Goal: Transaction & Acquisition: Obtain resource

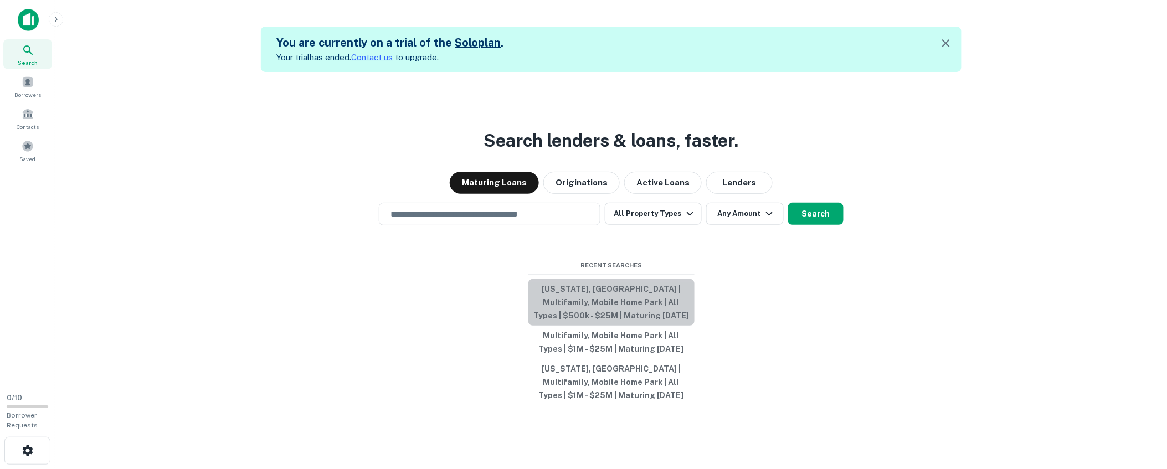
click at [576, 291] on button "[US_STATE], [GEOGRAPHIC_DATA] | Multifamily, Mobile Home Park | All Types | $50…" at bounding box center [612, 302] width 166 height 47
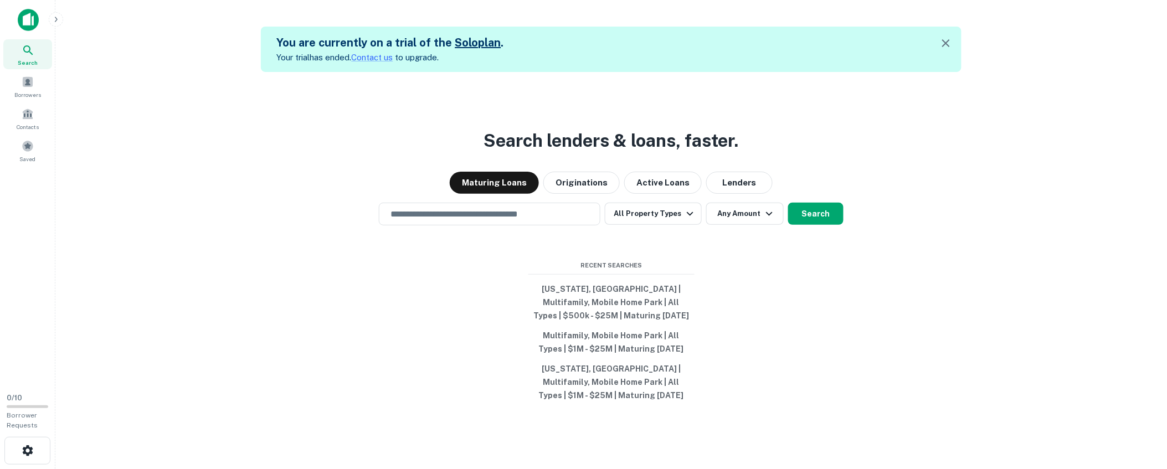
type input "**********"
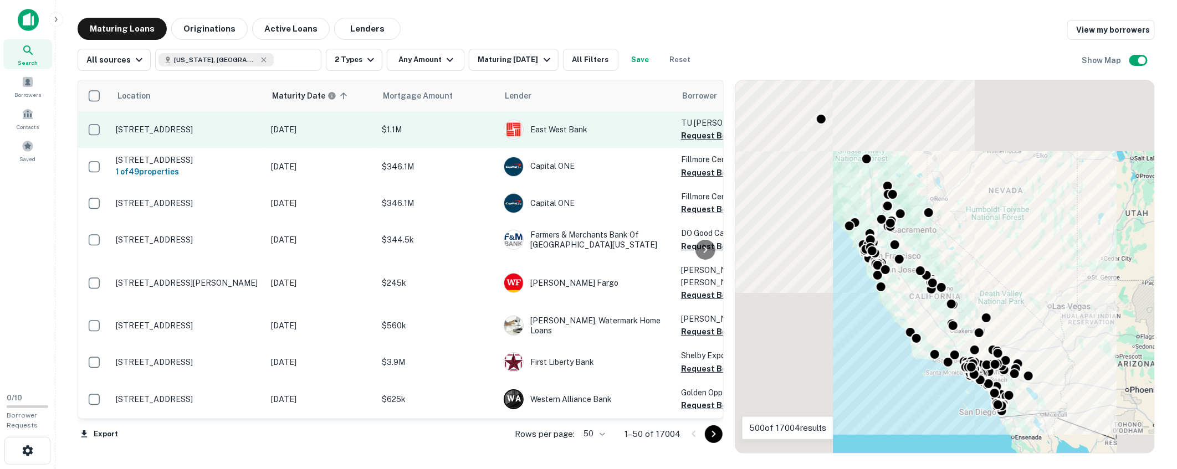
click at [222, 134] on p "[STREET_ADDRESS]" at bounding box center [188, 130] width 144 height 10
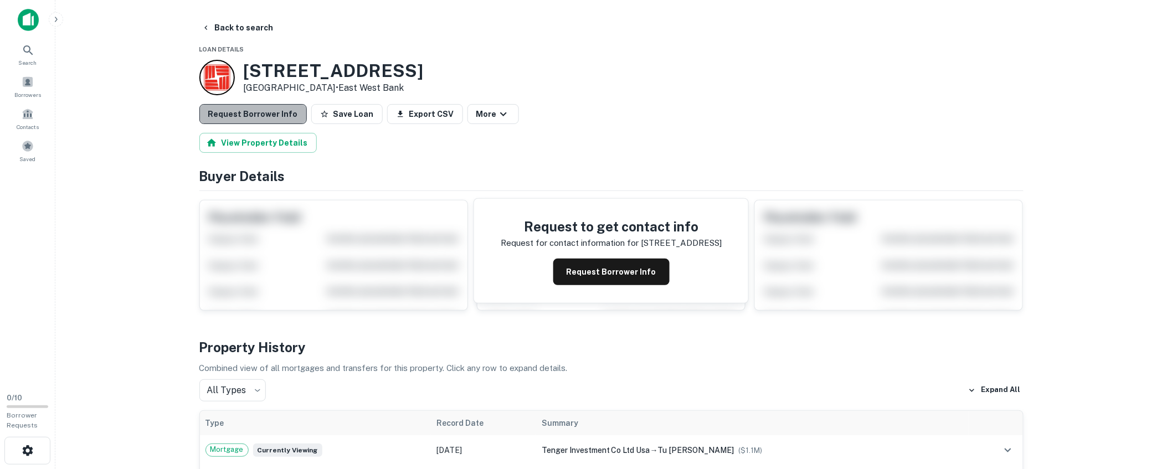
click at [264, 115] on button "Request Borrower Info" at bounding box center [252, 114] width 107 height 20
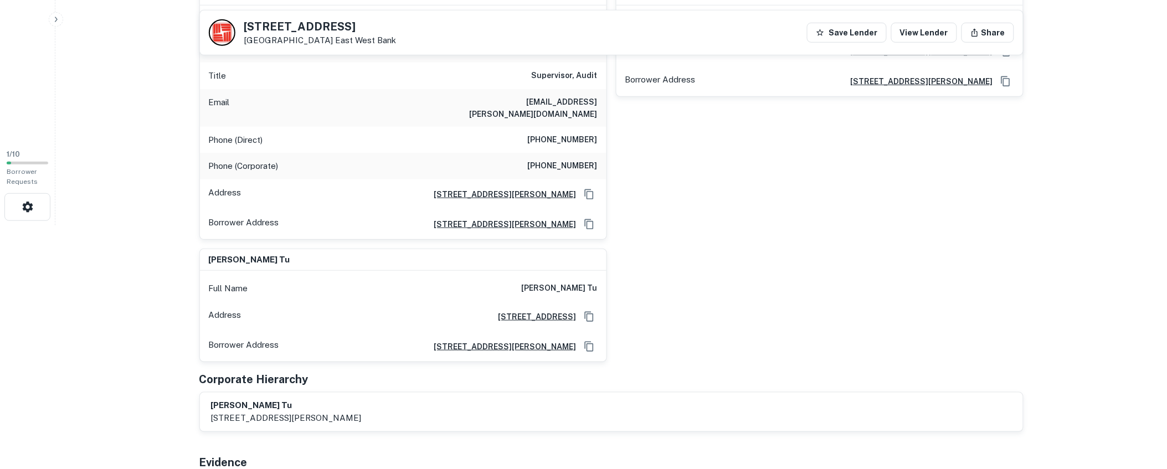
scroll to position [106, 0]
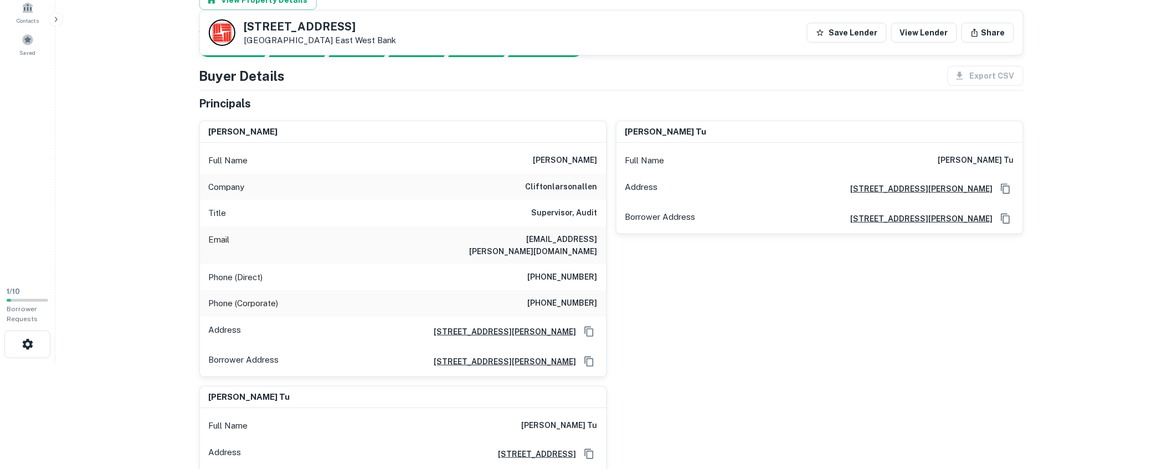
click at [1091, 130] on main "Back to search [STREET_ADDRESS][GEOGRAPHIC_DATA] Save Lender View Lender Share …" at bounding box center [611, 128] width 1112 height 469
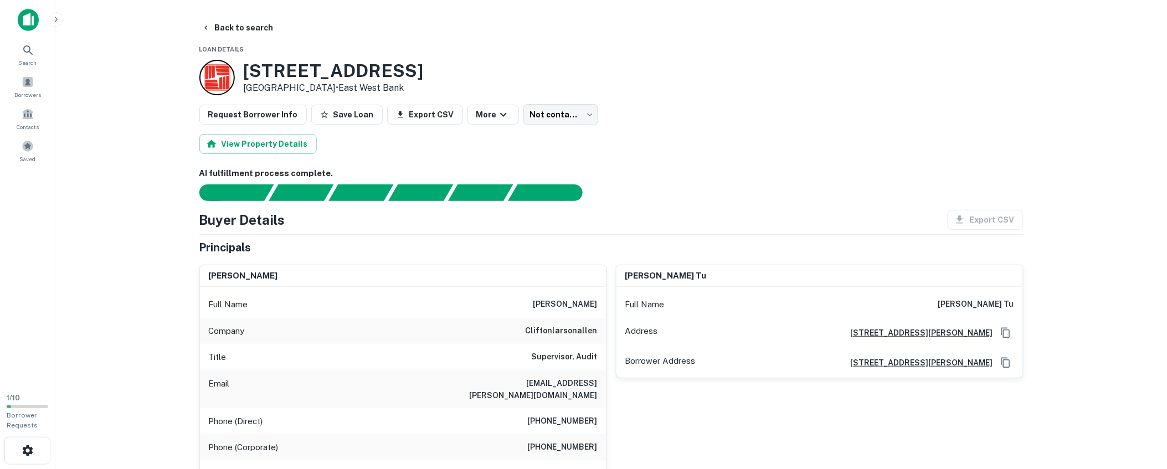
click at [248, 26] on button "Back to search" at bounding box center [237, 28] width 81 height 20
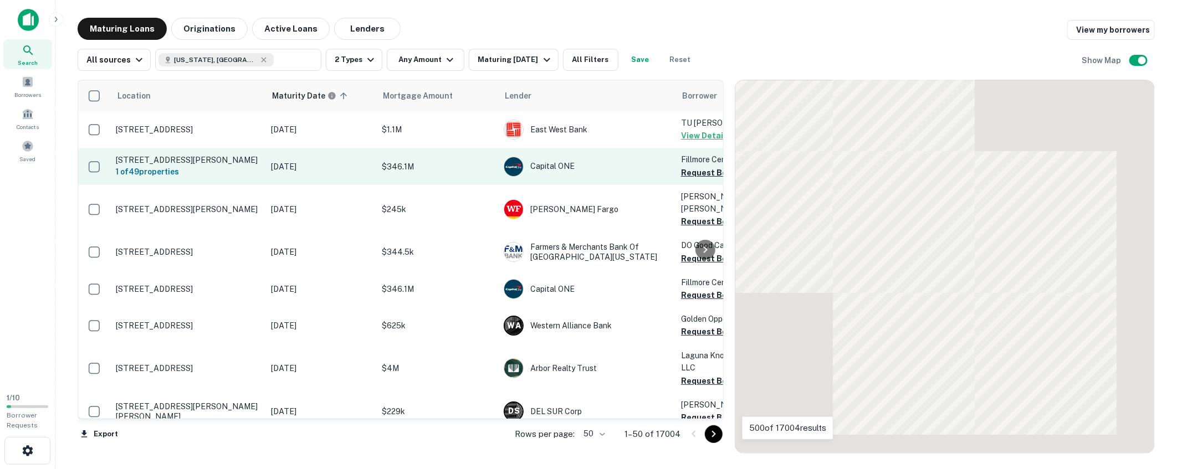
click at [189, 158] on p "[STREET_ADDRESS][PERSON_NAME]" at bounding box center [188, 160] width 144 height 10
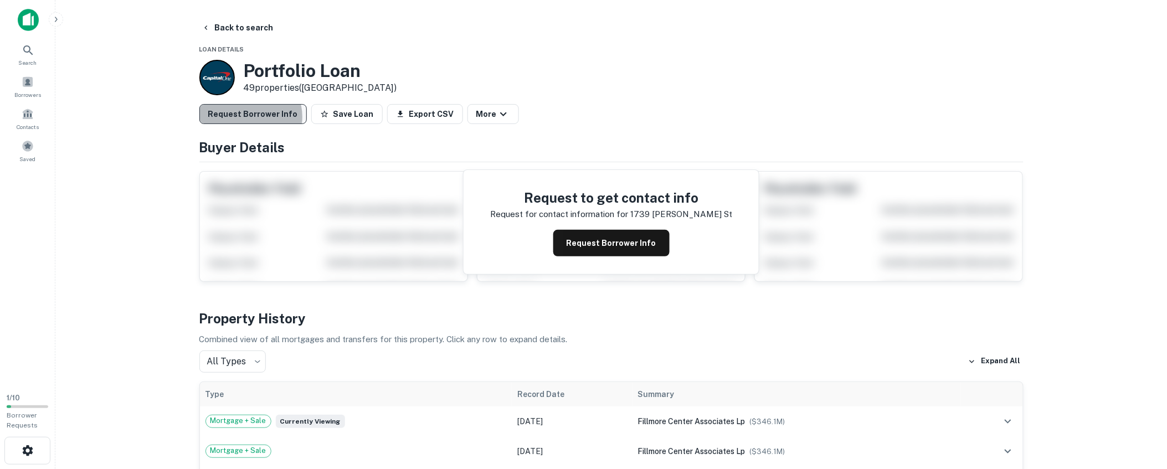
click at [250, 117] on button "Request Borrower Info" at bounding box center [252, 114] width 107 height 20
click at [112, 161] on main "Back to search Loan Details Portfolio Loan 49 properties ([GEOGRAPHIC_DATA]) Re…" at bounding box center [611, 234] width 1112 height 469
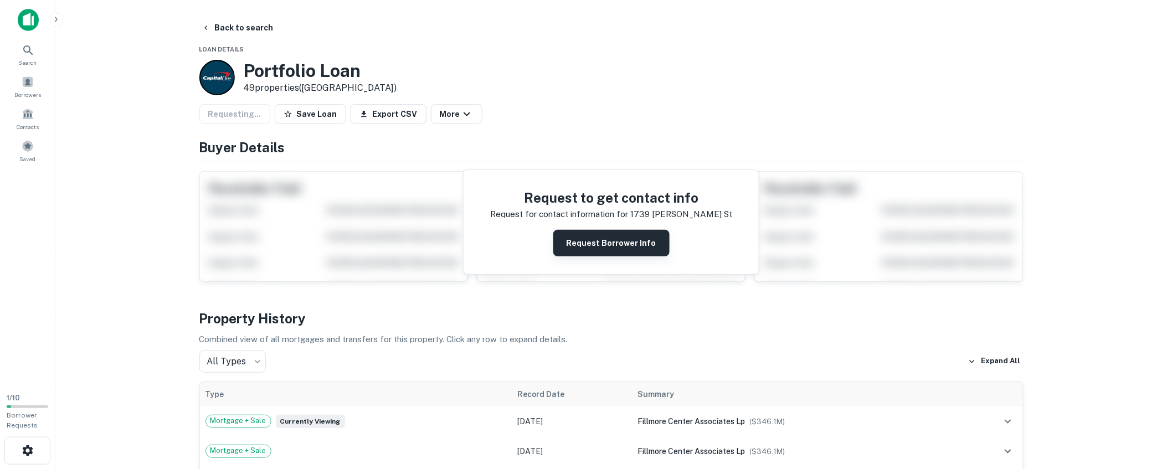
click at [618, 241] on button "Request Borrower Info" at bounding box center [611, 243] width 116 height 27
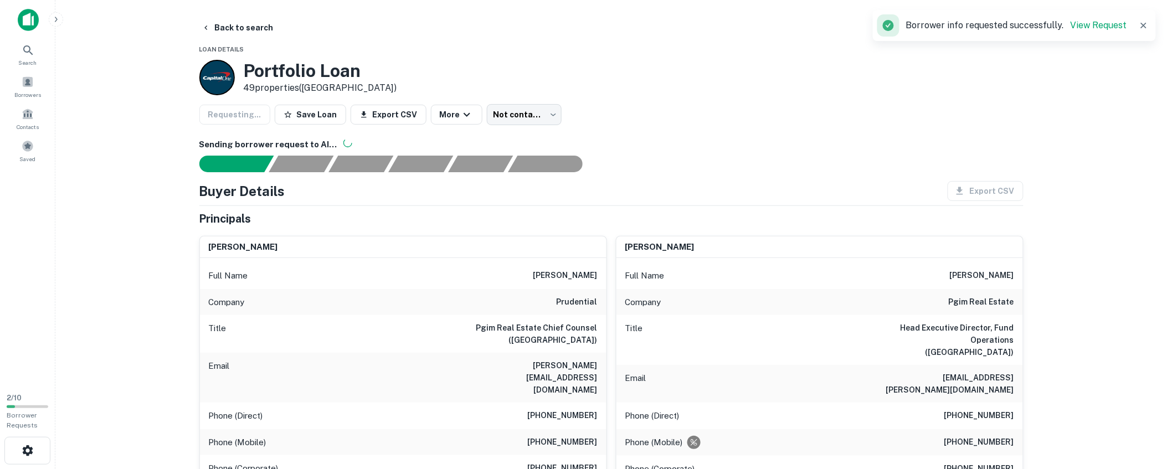
click at [637, 112] on div "Requesting... Save Loan Export CSV More Not contacted **** ​" at bounding box center [611, 114] width 824 height 21
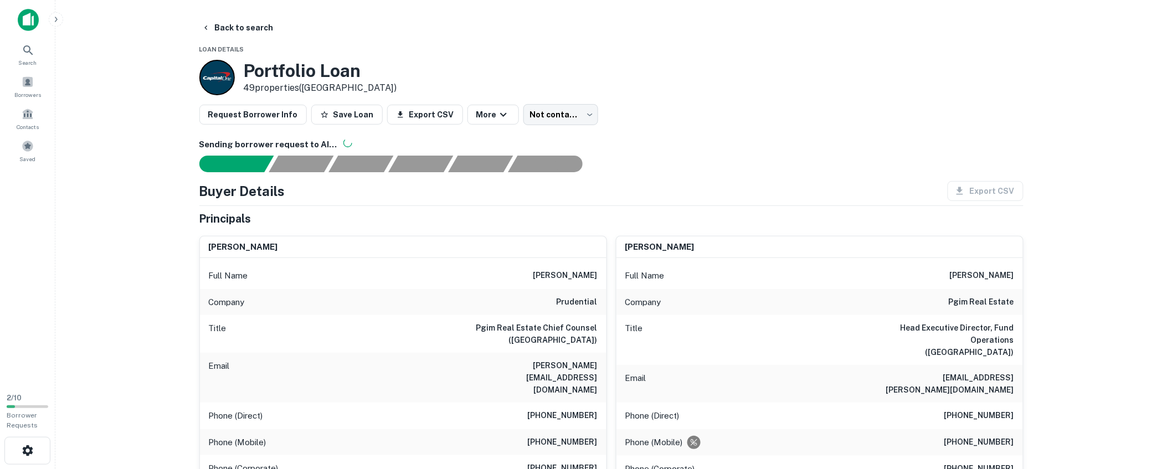
click at [811, 142] on h6 "Sending borrower request to AI..." at bounding box center [611, 144] width 824 height 13
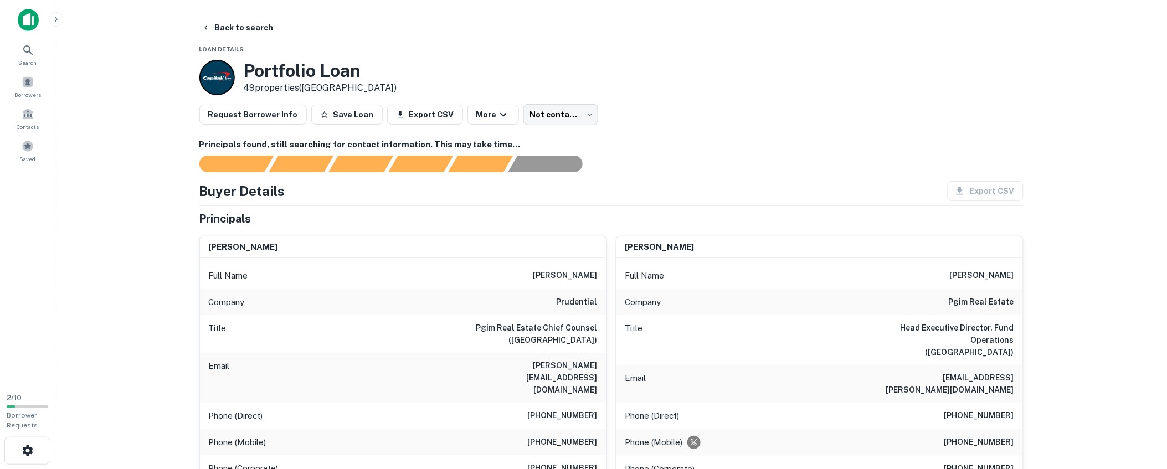
click at [660, 112] on div "Request Borrower Info Save Loan Export CSV More Not contacted **** ​" at bounding box center [611, 114] width 824 height 21
click at [661, 111] on div "Request Borrower Info Save Loan Export CSV More Not contacted **** ​" at bounding box center [611, 114] width 824 height 21
click at [809, 106] on div "Request Borrower Info Save Loan Export CSV More Not contacted **** ​" at bounding box center [611, 114] width 824 height 21
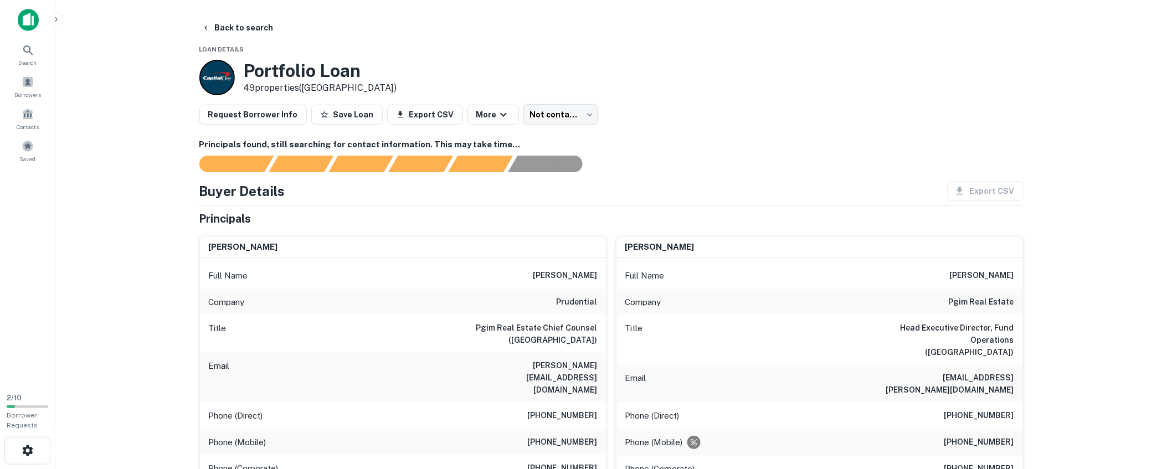
click at [684, 83] on div "Portfolio Loan 49 properties ([GEOGRAPHIC_DATA])" at bounding box center [611, 77] width 824 height 35
click at [231, 29] on button "Back to search" at bounding box center [237, 28] width 81 height 20
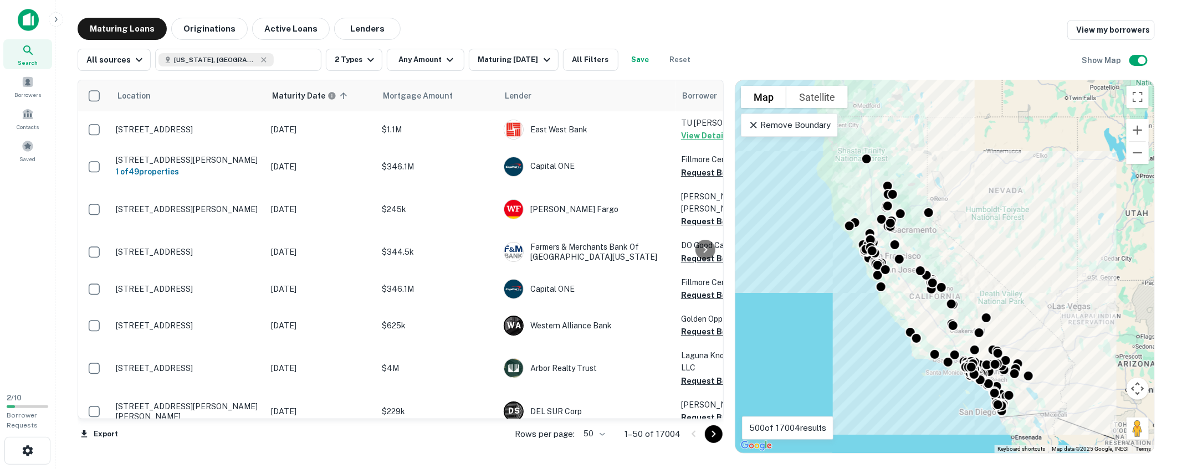
click at [715, 25] on div "Maturing Loans Originations Active Loans Lenders View my borrowers" at bounding box center [616, 29] width 1077 height 22
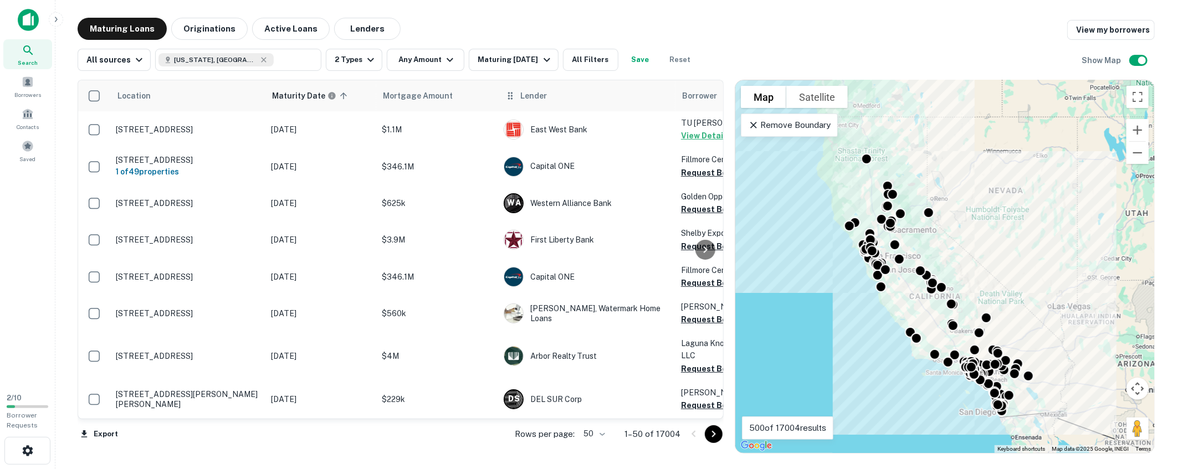
click at [534, 97] on span "Lender" at bounding box center [533, 95] width 27 height 13
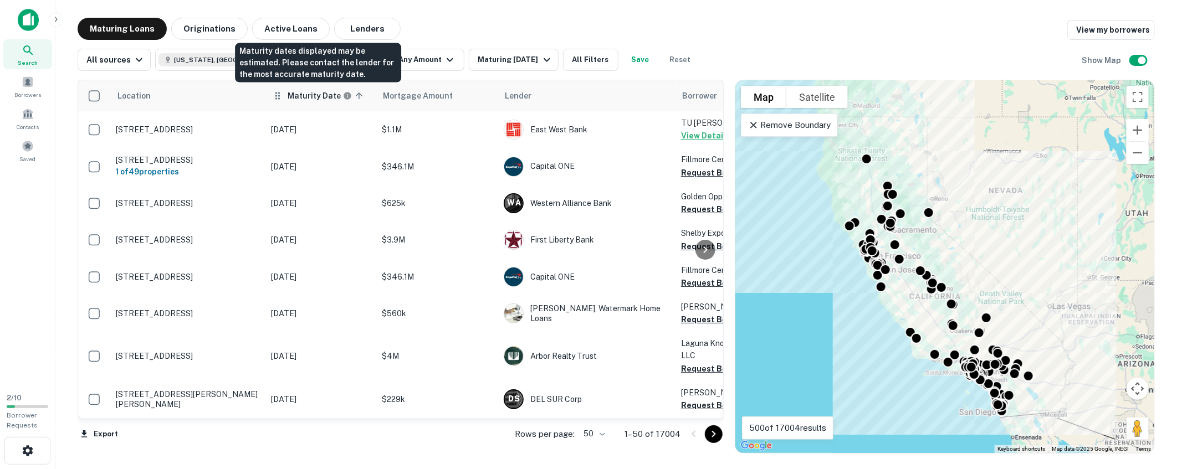
click at [314, 97] on h6 "Maturity Date" at bounding box center [314, 96] width 53 height 12
click at [318, 101] on h6 "Maturity Date" at bounding box center [314, 96] width 53 height 12
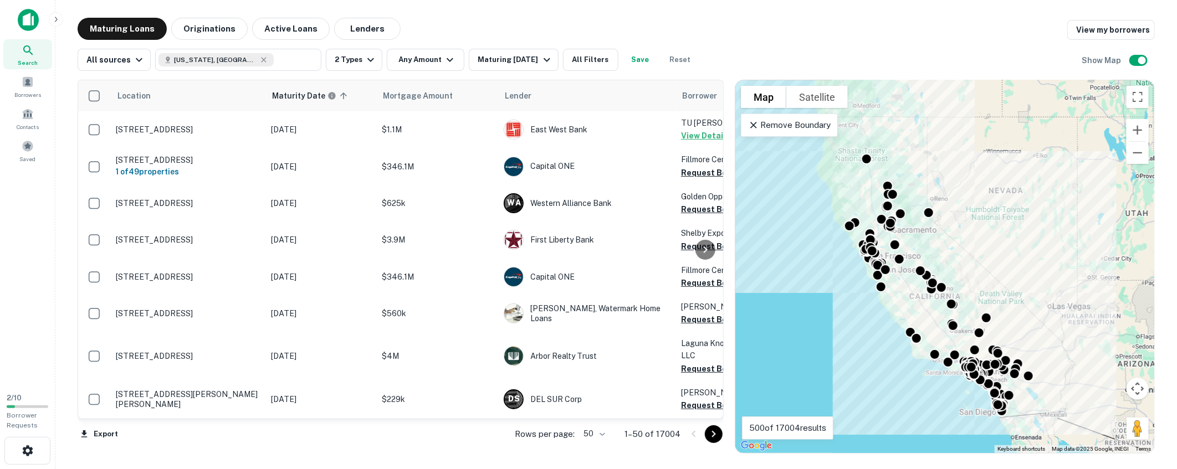
click at [632, 24] on div "Maturing Loans Originations Active Loans Lenders View my borrowers" at bounding box center [616, 29] width 1077 height 22
click at [578, 59] on button "All Filters" at bounding box center [590, 60] width 55 height 22
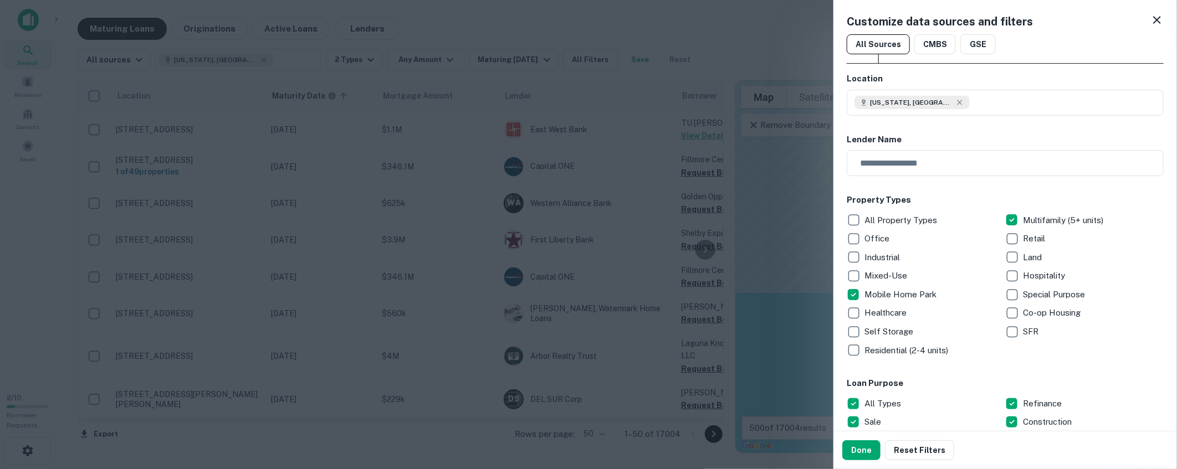
click at [1153, 20] on icon at bounding box center [1157, 20] width 8 height 8
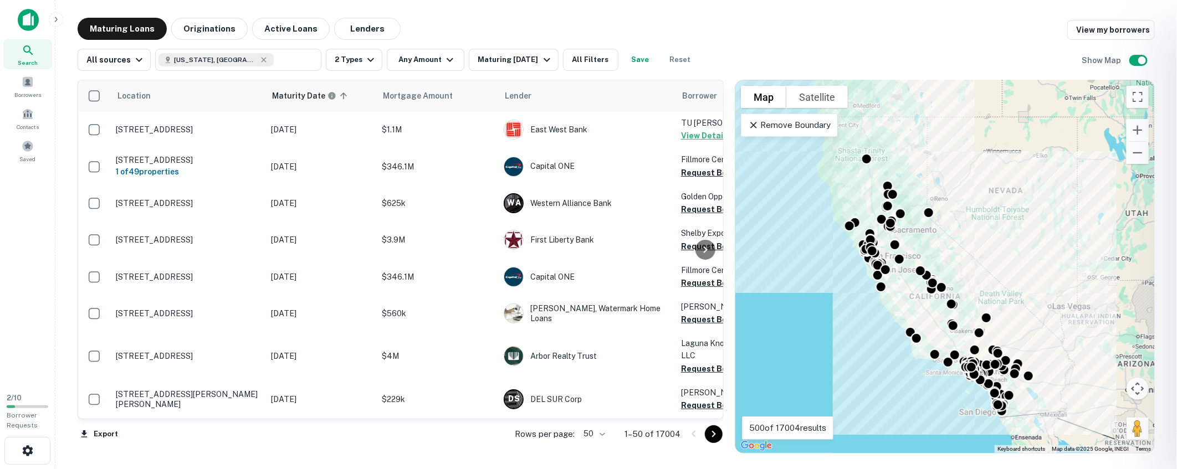
click at [484, 32] on div at bounding box center [588, 234] width 1177 height 469
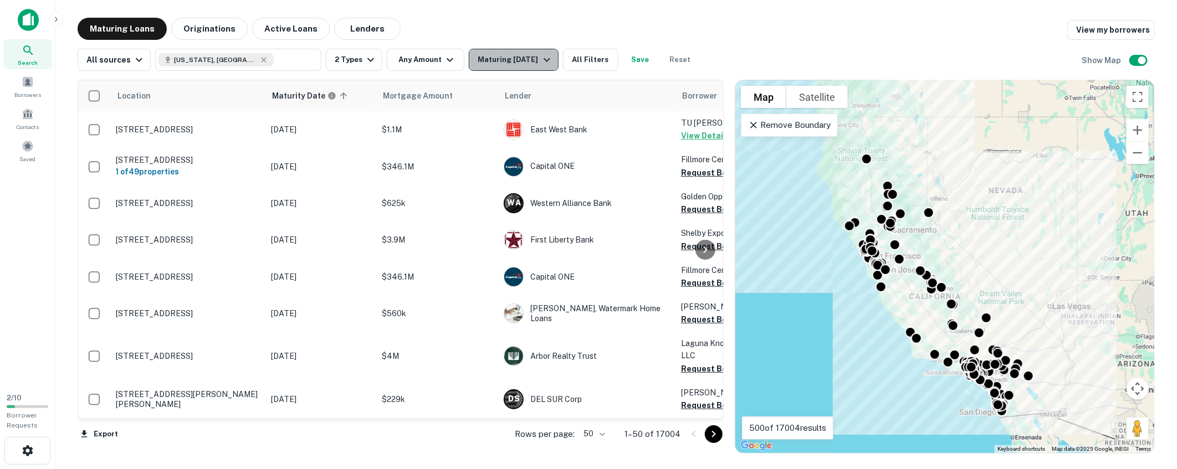
click at [505, 59] on div "Maturing [DATE]" at bounding box center [515, 59] width 75 height 13
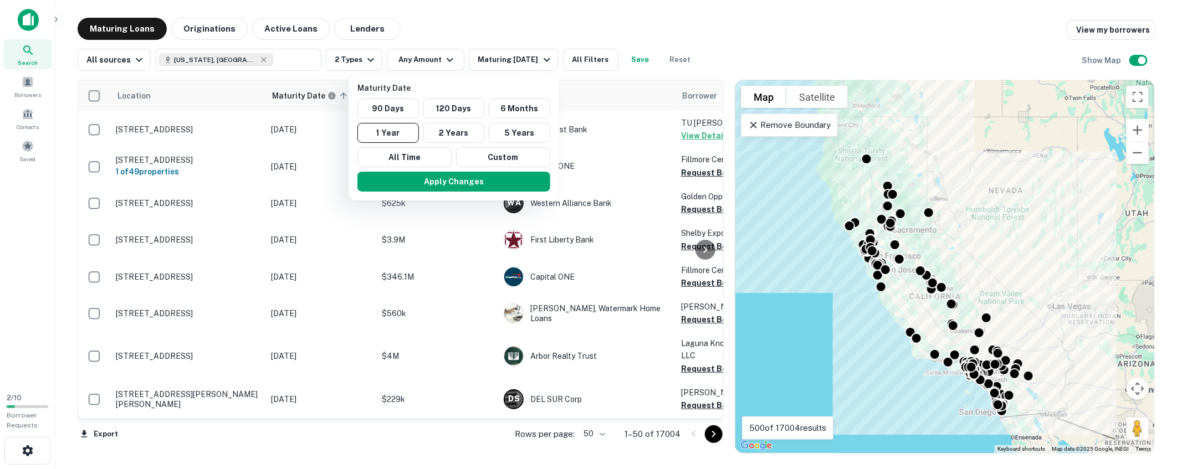
click at [555, 20] on div at bounding box center [588, 234] width 1177 height 469
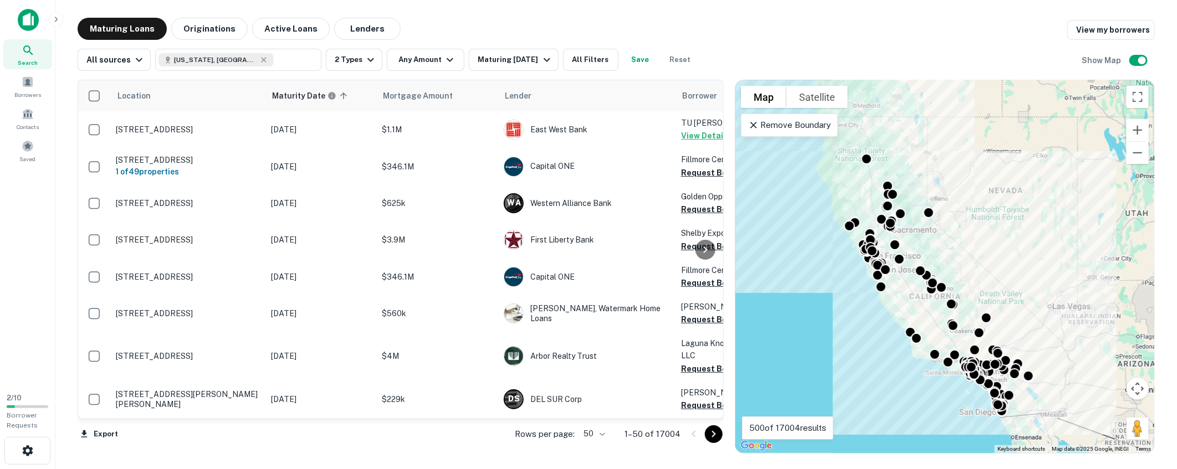
click at [613, 30] on div "Maturing Loans Originations Active Loans Lenders View my borrowers" at bounding box center [616, 29] width 1077 height 22
click at [722, 35] on div "Maturing Loans Originations Active Loans Lenders View my borrowers" at bounding box center [616, 29] width 1077 height 22
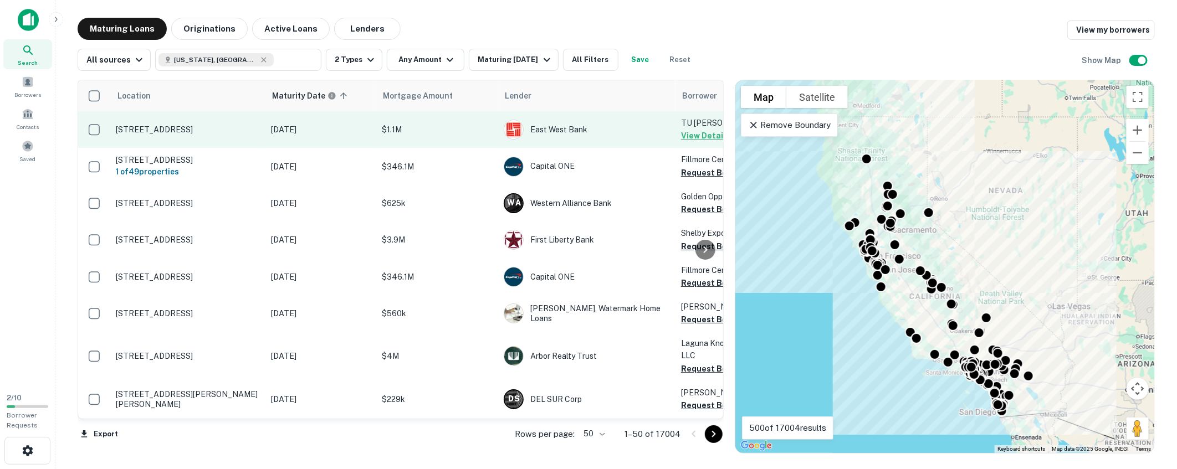
click at [188, 129] on p "[STREET_ADDRESS]" at bounding box center [188, 130] width 144 height 10
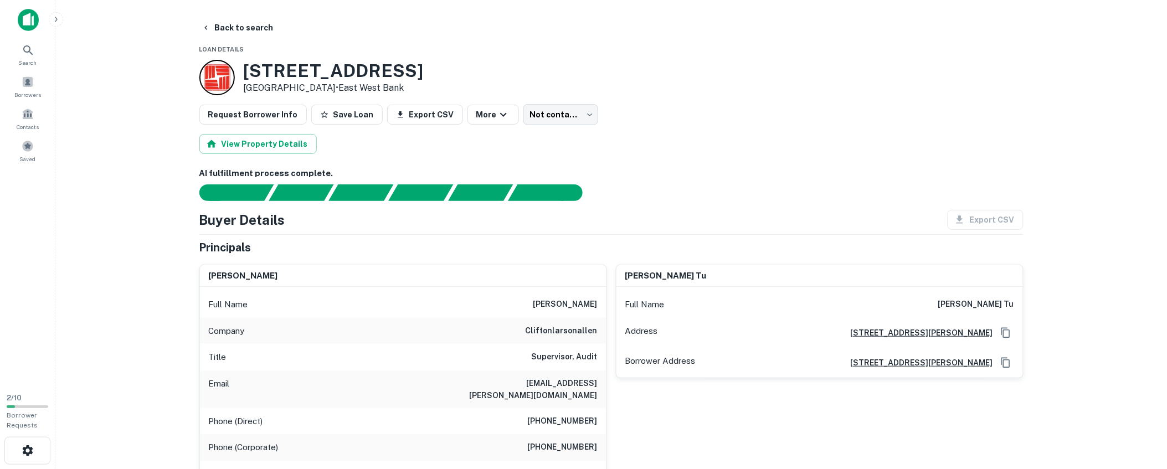
click at [80, 63] on main "Back to search Loan Details [STREET_ADDRESS] • East West Bank Request Borrower …" at bounding box center [611, 234] width 1112 height 469
click at [92, 55] on main "Back to search Loan Details [STREET_ADDRESS] • East West Bank Request Borrower …" at bounding box center [611, 234] width 1112 height 469
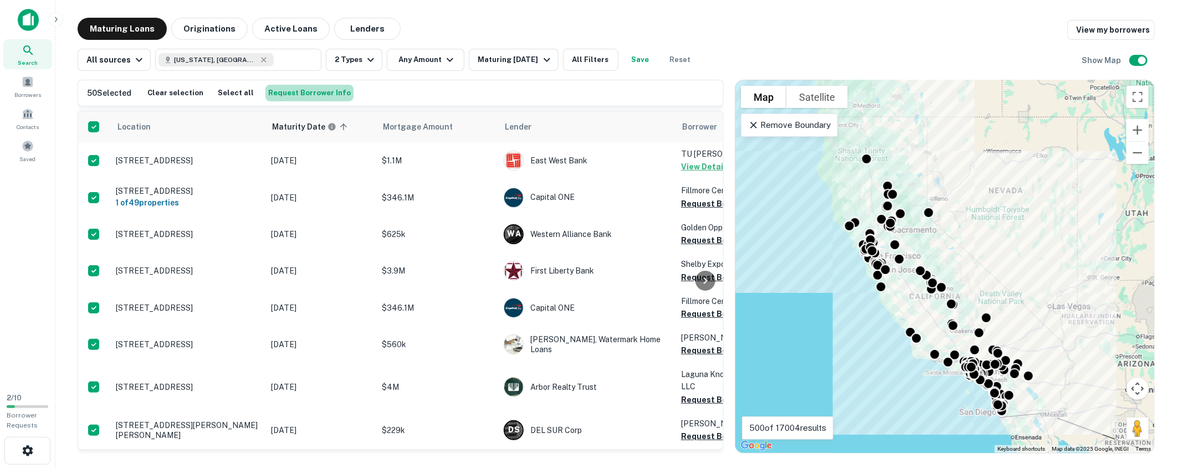
click at [319, 93] on button "Request Borrower Info" at bounding box center [309, 93] width 88 height 17
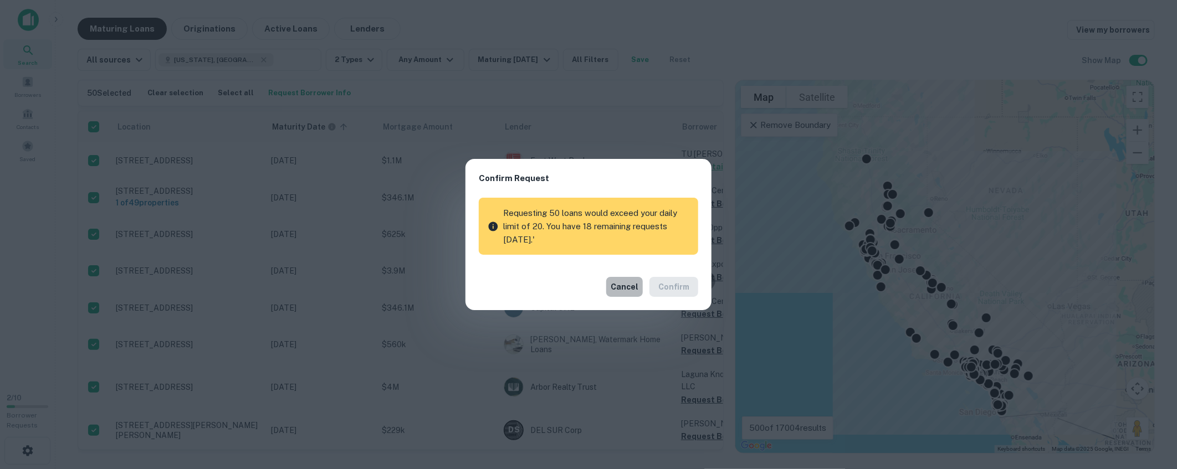
click at [616, 287] on button "Cancel" at bounding box center [624, 287] width 37 height 20
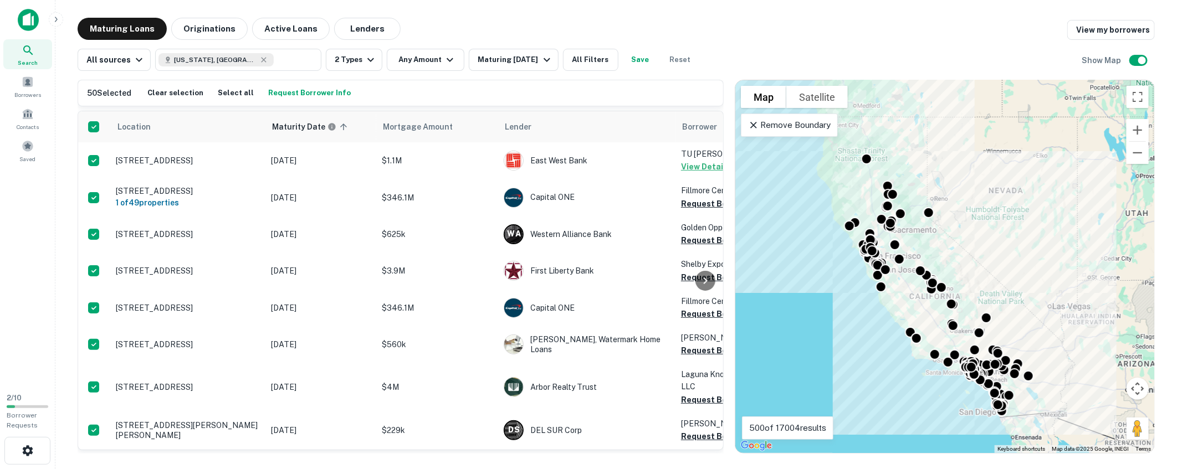
click at [505, 25] on div "Maturing Loans Originations Active Loans Lenders View my borrowers" at bounding box center [616, 29] width 1077 height 22
click at [558, 33] on div "Maturing Loans Originations Active Loans Lenders View my borrowers" at bounding box center [616, 29] width 1077 height 22
click at [512, 22] on div "Maturing Loans Originations Active Loans Lenders View my borrowers" at bounding box center [616, 29] width 1077 height 22
click at [500, 25] on div "Maturing Loans Originations Active Loans Lenders View my borrowers" at bounding box center [616, 29] width 1077 height 22
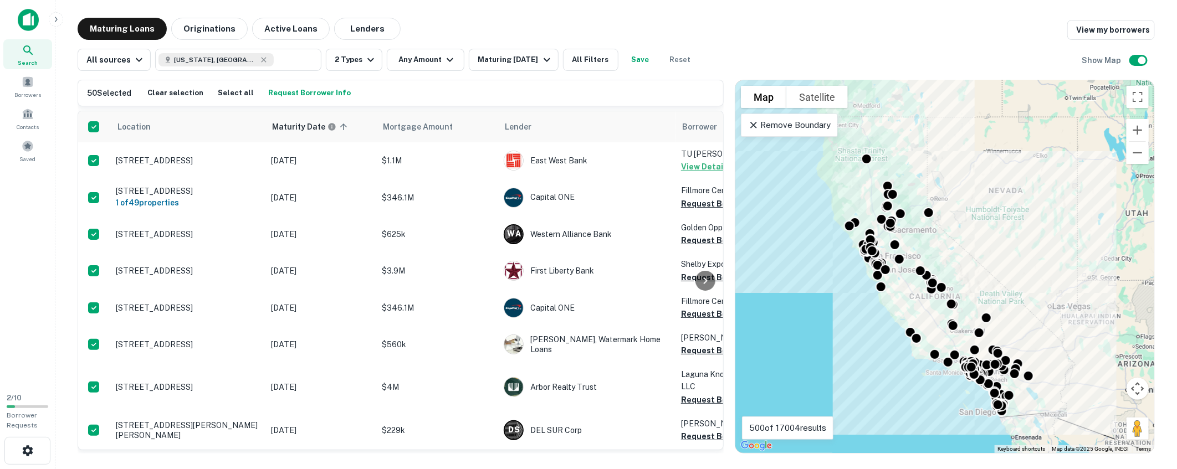
click at [500, 25] on div "Maturing Loans Originations Active Loans Lenders View my borrowers" at bounding box center [616, 29] width 1077 height 22
click at [283, 32] on button "Active Loans" at bounding box center [291, 29] width 78 height 22
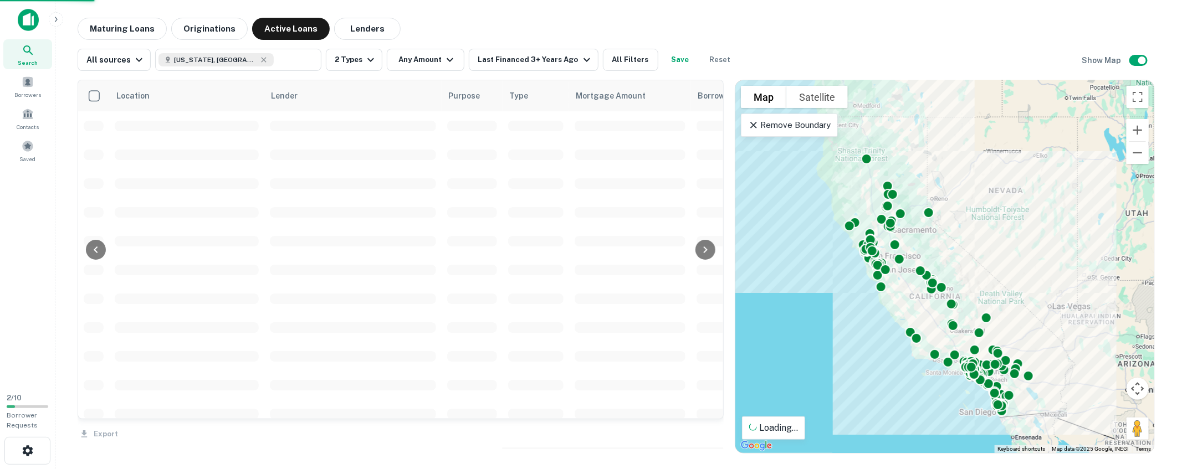
click at [560, 22] on div "Maturing Loans Originations Active Loans Lenders" at bounding box center [616, 29] width 1077 height 22
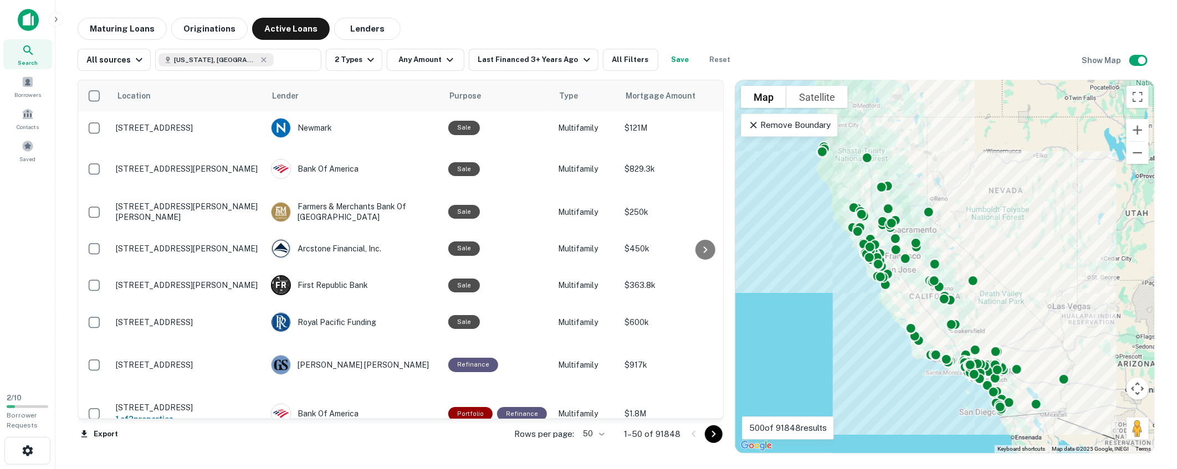
click at [643, 27] on div "Maturing Loans Originations Active Loans Lenders" at bounding box center [616, 29] width 1077 height 22
click at [779, 18] on div "Maturing Loans Originations Active Loans Lenders" at bounding box center [616, 29] width 1077 height 22
click at [781, 20] on div "Maturing Loans Originations Active Loans Lenders" at bounding box center [616, 29] width 1077 height 22
click at [455, 24] on div "Maturing Loans Originations Active Loans Lenders" at bounding box center [616, 29] width 1077 height 22
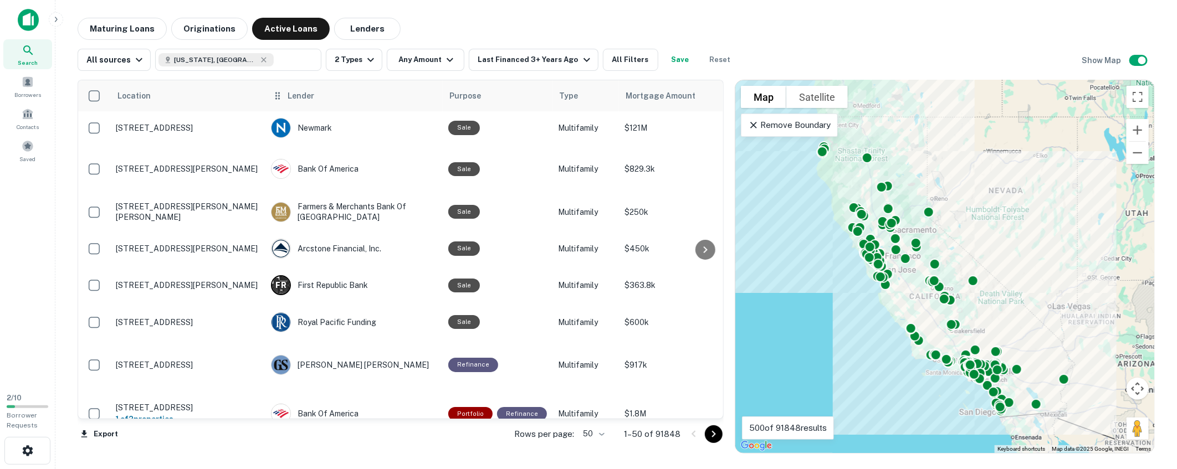
click at [296, 98] on span "Lender" at bounding box center [301, 95] width 27 height 13
click at [94, 24] on button "Maturing Loans" at bounding box center [122, 29] width 89 height 22
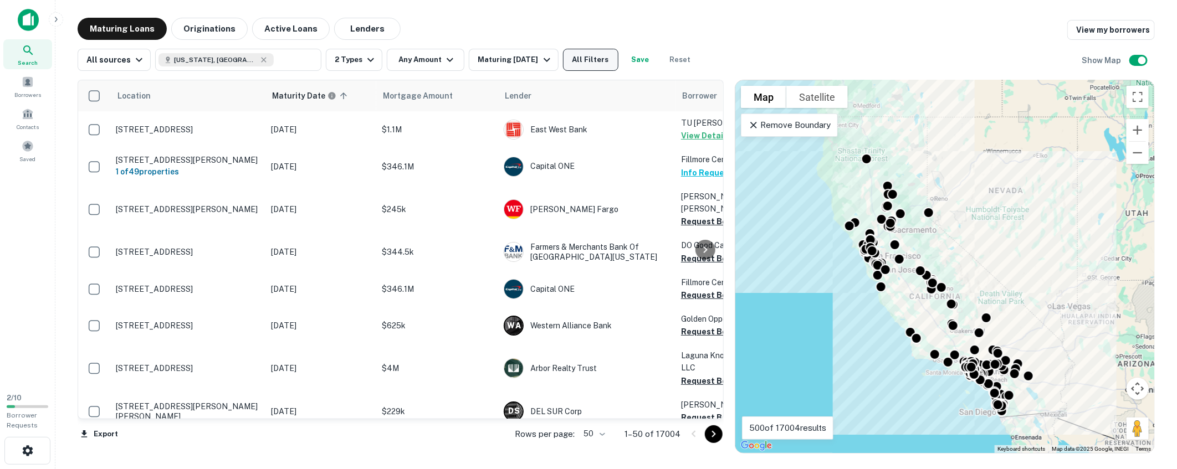
click at [584, 59] on button "All Filters" at bounding box center [590, 60] width 55 height 22
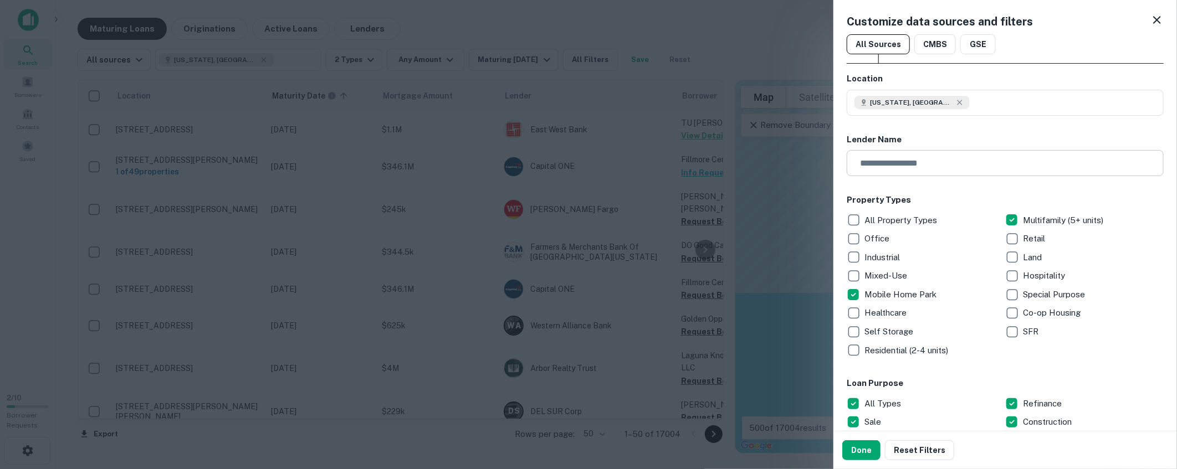
click at [937, 164] on input "text" at bounding box center [1000, 163] width 309 height 26
type input "******"
drag, startPoint x: 967, startPoint y: 163, endPoint x: 776, endPoint y: 163, distance: 191.1
click at [781, 163] on div "Customize data sources and filters All Sources CMBS GSE Location " -chase " [US…" at bounding box center [588, 234] width 1177 height 469
click at [1153, 24] on icon at bounding box center [1156, 19] width 13 height 13
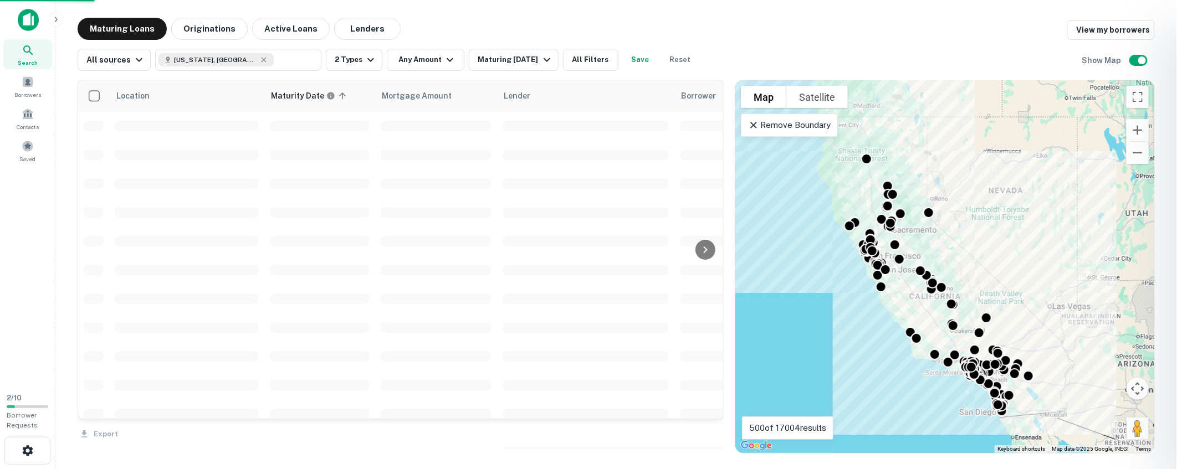
click at [724, 24] on div "Maturing Loans Originations Active Loans Lenders View my borrowers" at bounding box center [616, 29] width 1077 height 22
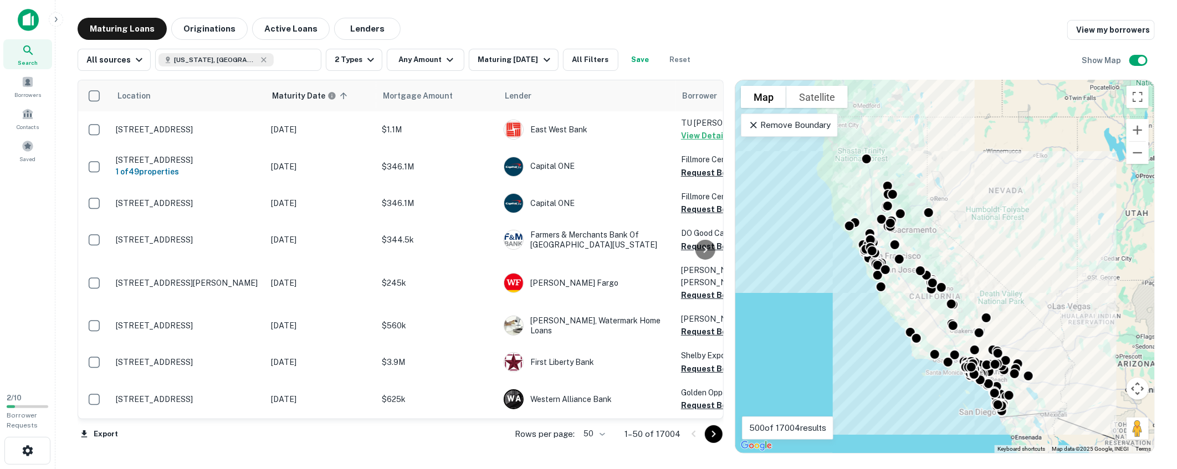
click at [23, 61] on span "Search" at bounding box center [28, 62] width 20 height 9
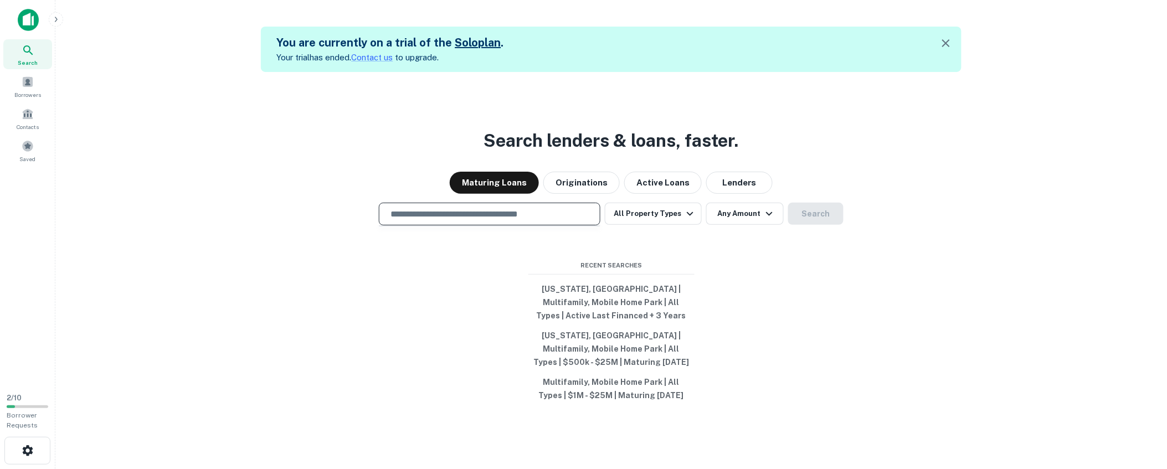
click at [512, 208] on input "text" at bounding box center [490, 214] width 212 height 13
paste input "**********"
type input "**********"
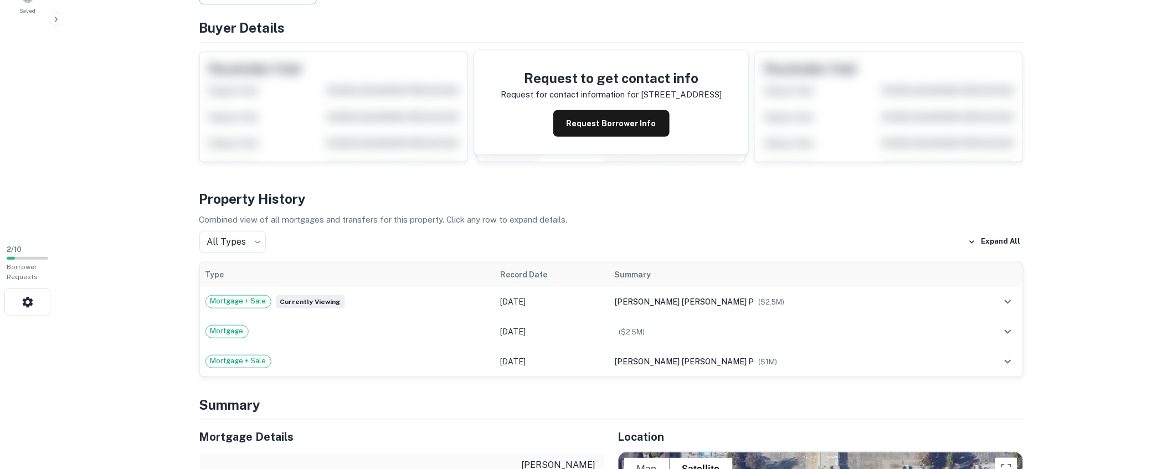
scroll to position [164, 0]
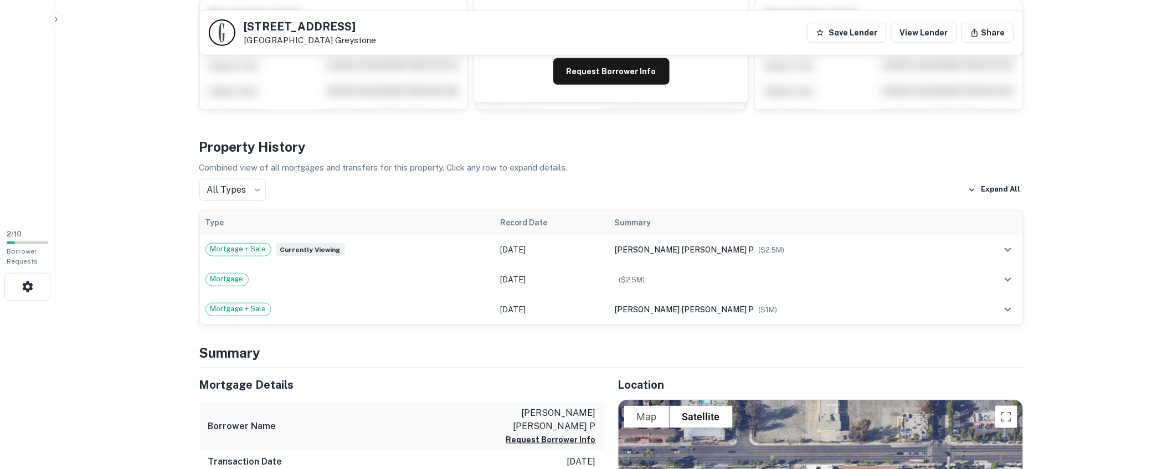
click at [160, 250] on main "Back to search 14670 Roscoe Blvd Panorama City, CA91402 Greystone Save Lender V…" at bounding box center [611, 70] width 1112 height 469
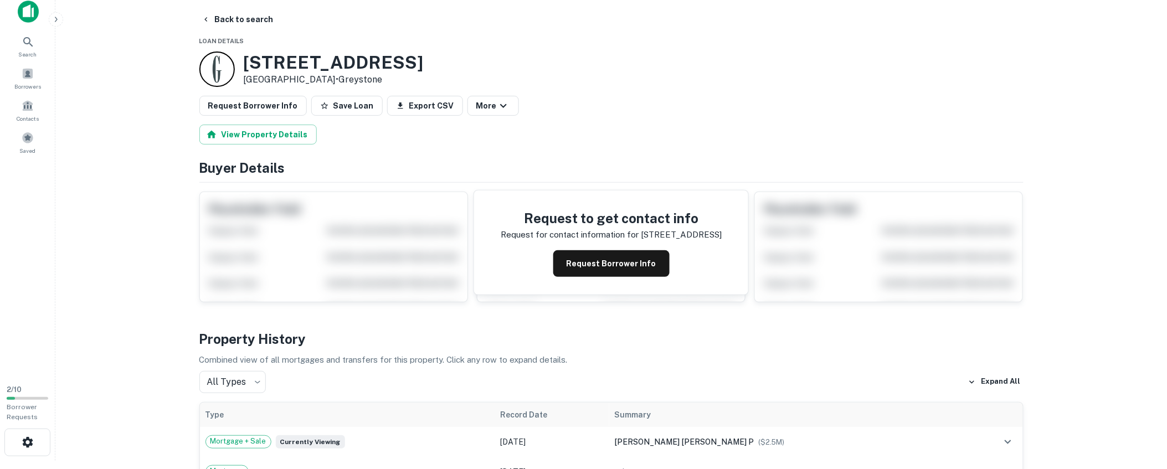
scroll to position [3, 0]
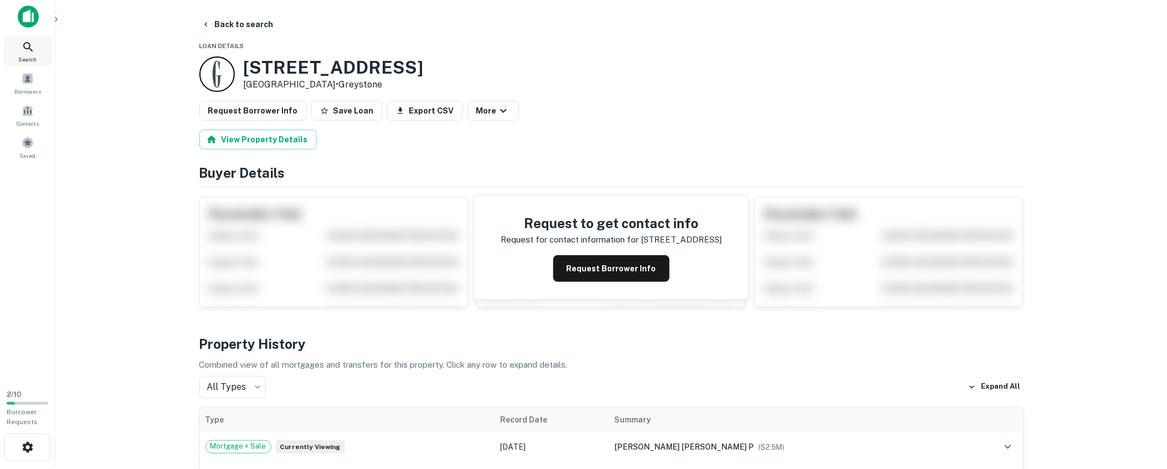
click at [29, 55] on span "Search" at bounding box center [28, 59] width 18 height 9
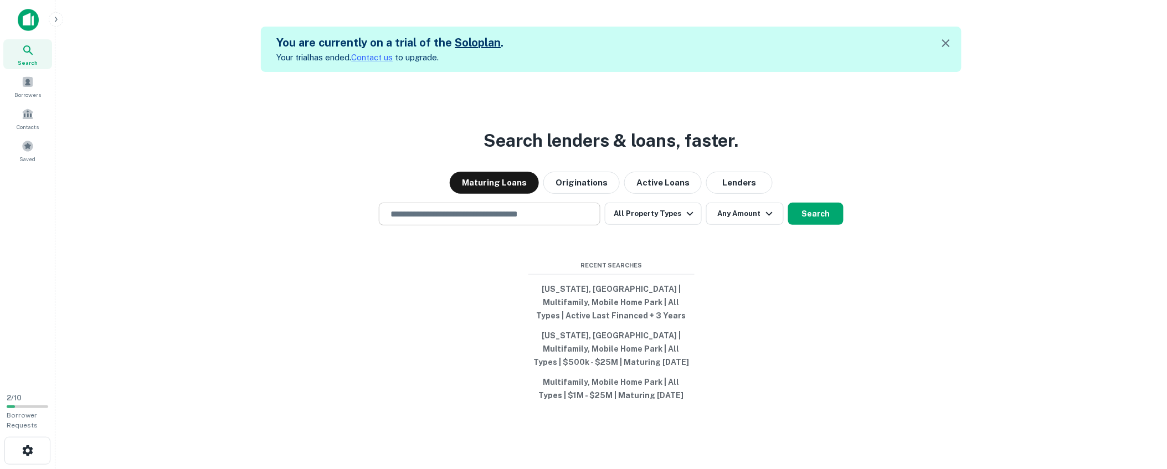
click at [511, 206] on div "​" at bounding box center [490, 214] width 222 height 23
paste input "**********"
type input "**********"
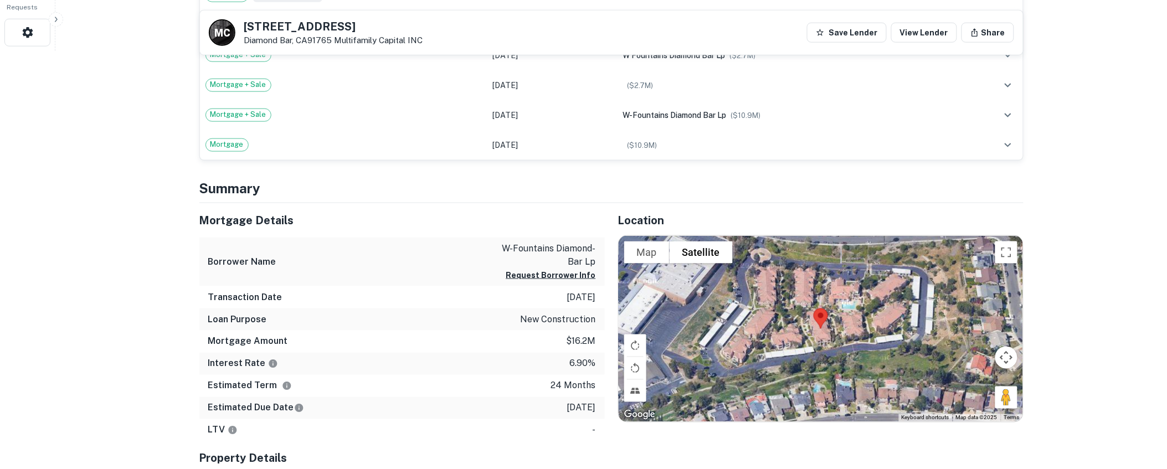
scroll to position [419, 0]
click at [580, 280] on button "Request Borrower Info" at bounding box center [551, 274] width 90 height 13
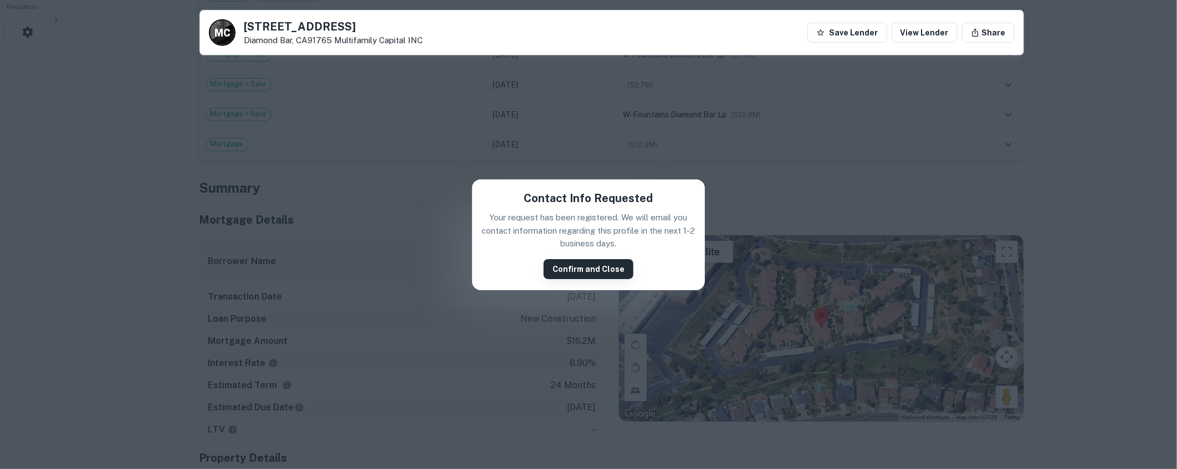
click at [573, 270] on button "Confirm and Close" at bounding box center [588, 269] width 90 height 20
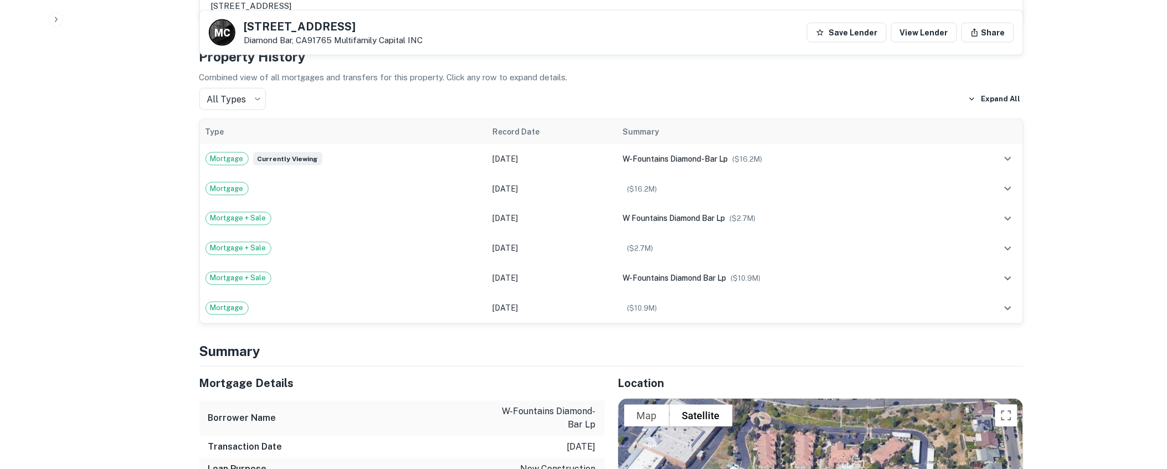
scroll to position [550, 0]
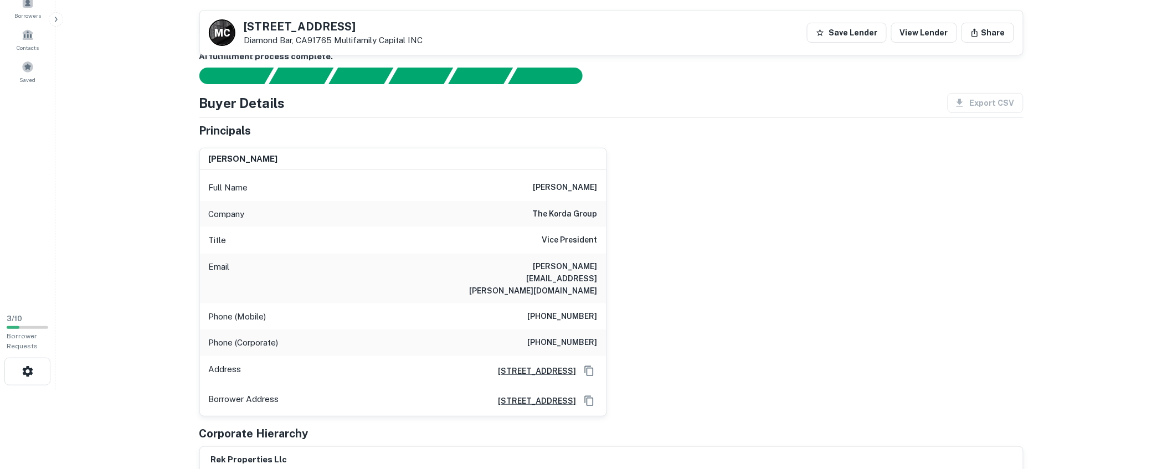
scroll to position [0, 0]
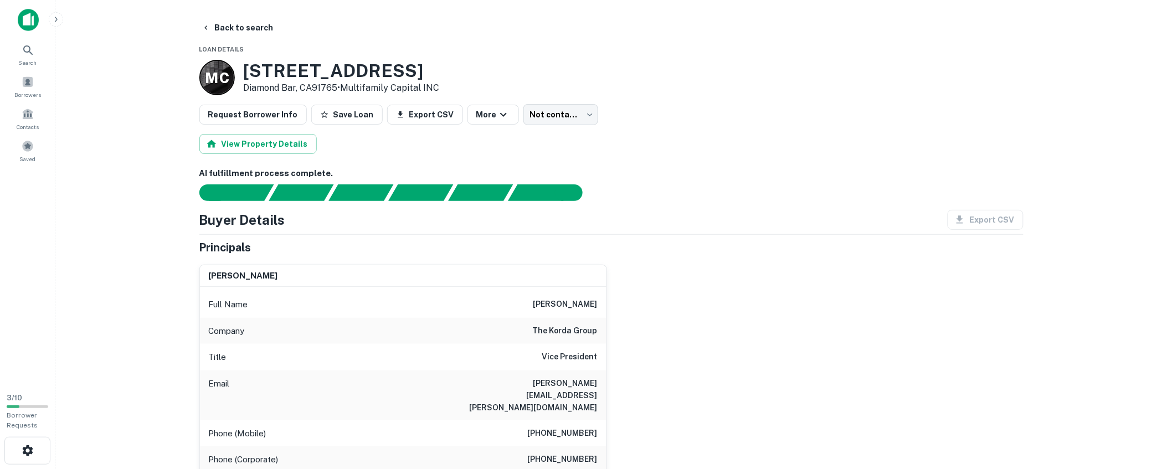
click at [129, 259] on main "Back to search Loan Details M C 23750 Highland Valley Rd Diamond Bar, CA91765 •…" at bounding box center [611, 234] width 1112 height 469
click at [129, 258] on main "Back to search Loan Details M C 23750 Highland Valley Rd Diamond Bar, CA91765 •…" at bounding box center [611, 234] width 1112 height 469
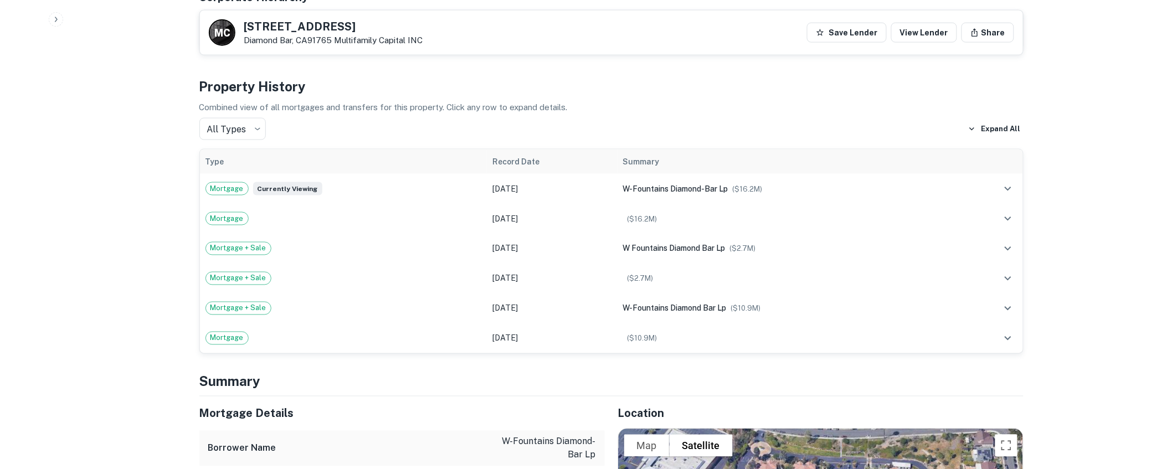
scroll to position [517, 0]
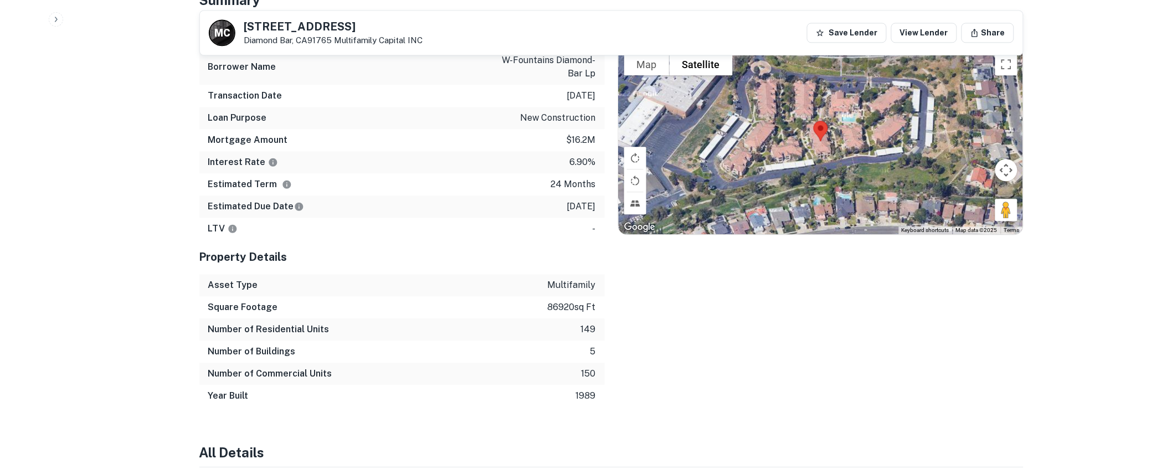
scroll to position [835, 0]
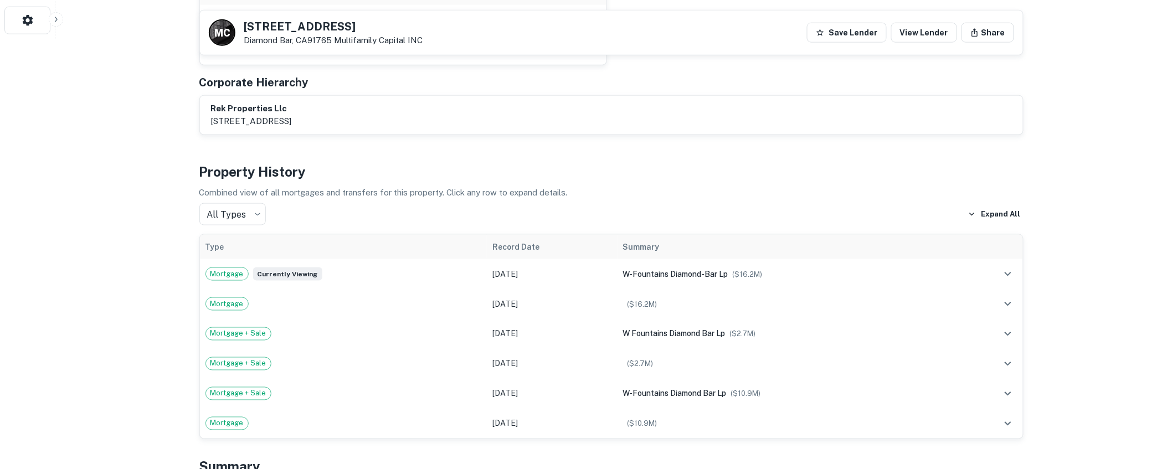
scroll to position [79, 0]
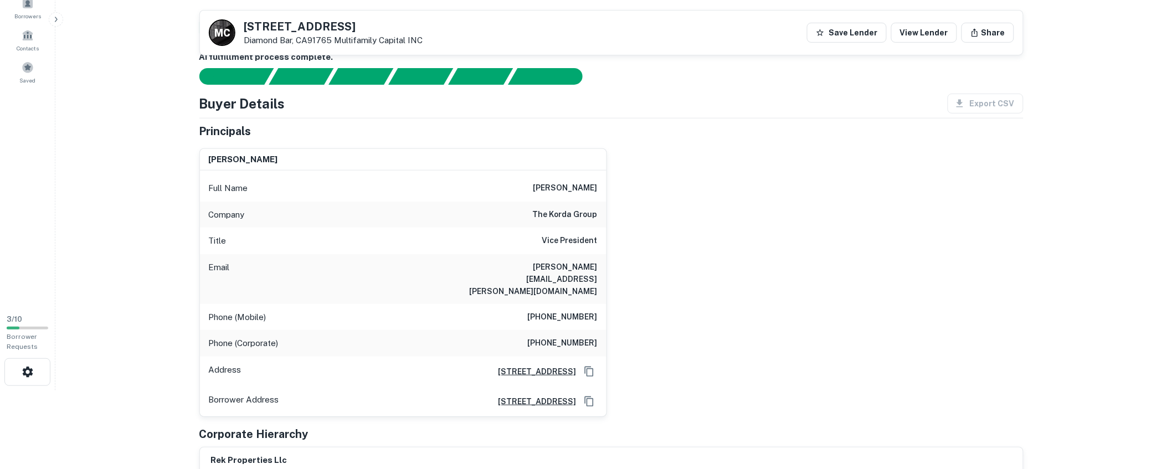
click at [118, 258] on main "Back to search M C 23750 Highland Valley Rd Diamond Bar, CA91765 Multifamily Ca…" at bounding box center [611, 155] width 1112 height 469
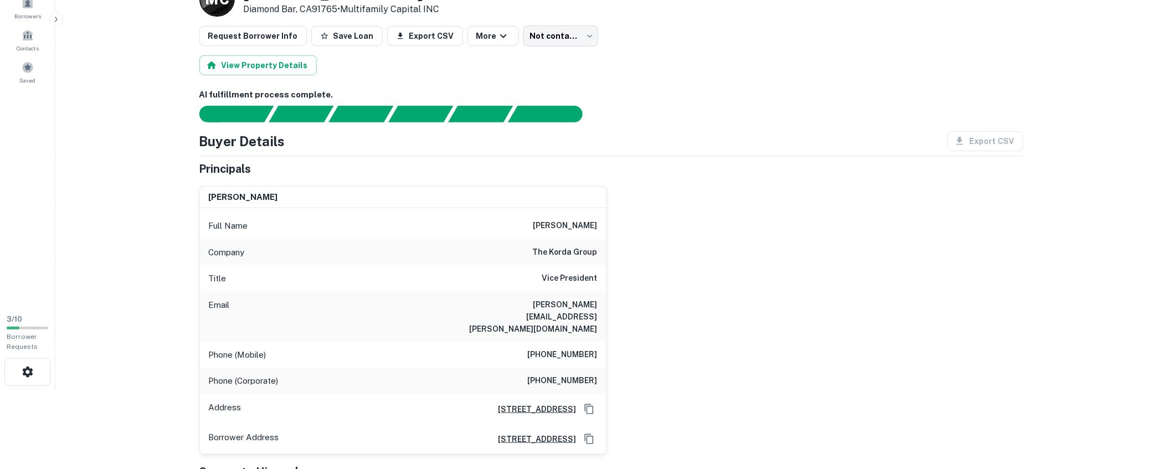
scroll to position [0, 0]
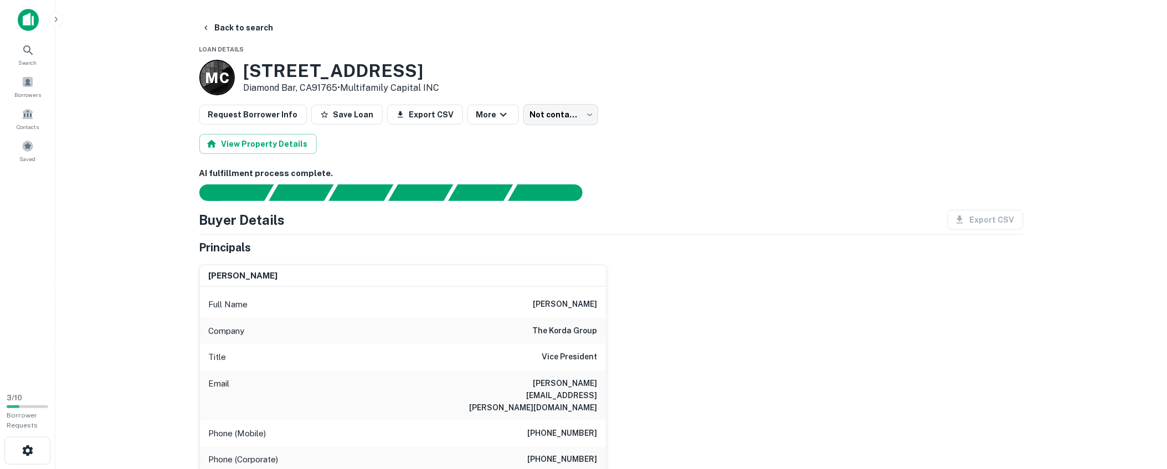
click at [117, 228] on main "Back to search Loan Details M C 23750 Highland Valley Rd Diamond Bar, CA91765 •…" at bounding box center [611, 234] width 1112 height 469
click at [148, 258] on main "Back to search Loan Details M C 23750 Highland Valley Rd Diamond Bar, CA91765 •…" at bounding box center [611, 234] width 1112 height 469
click at [121, 256] on main "Back to search Loan Details M C 23750 Highland Valley Rd Diamond Bar, CA91765 •…" at bounding box center [611, 234] width 1112 height 469
drag, startPoint x: 722, startPoint y: 95, endPoint x: 524, endPoint y: 40, distance: 205.9
